Goal: Transaction & Acquisition: Purchase product/service

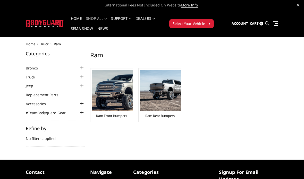
click at [124, 93] on img at bounding box center [112, 90] width 41 height 41
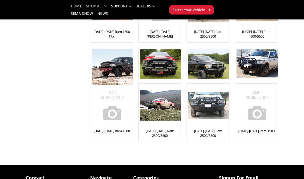
scroll to position [133, 0]
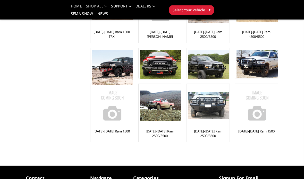
click at [213, 110] on img at bounding box center [208, 105] width 41 height 27
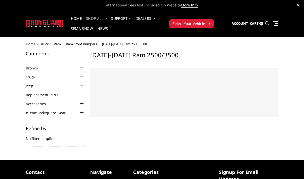
select select "US"
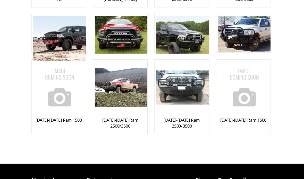
scroll to position [147, 0]
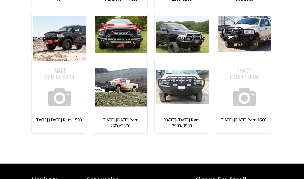
click at [140, 76] on img at bounding box center [160, 91] width 41 height 30
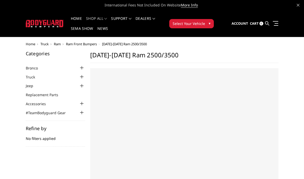
select select "US"
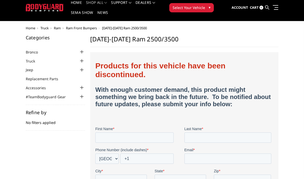
scroll to position [15, 0]
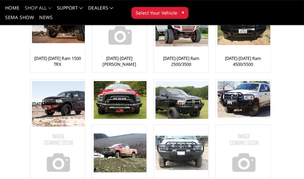
scroll to position [101, 0]
